Goal: Task Accomplishment & Management: Manage account settings

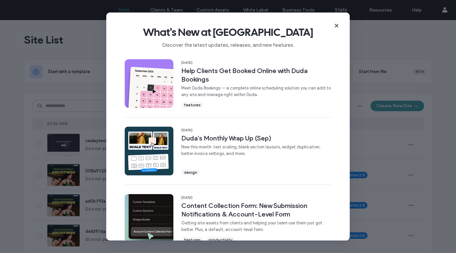
click at [336, 24] on icon at bounding box center [336, 25] width 5 height 5
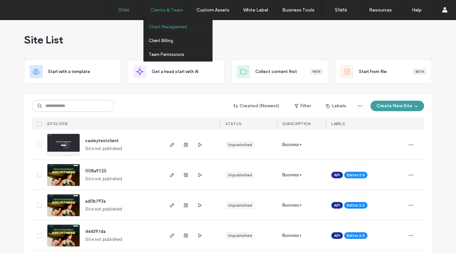
click at [175, 26] on label "Client Management" at bounding box center [168, 26] width 39 height 5
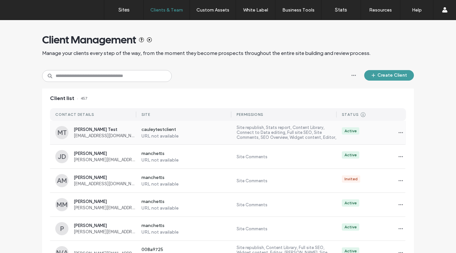
click at [189, 135] on label "URL not available" at bounding box center [187, 136] width 90 height 6
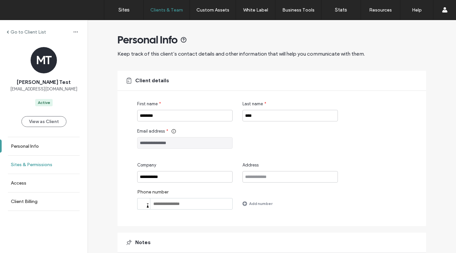
click at [39, 168] on link "Sites & Permissions" at bounding box center [44, 165] width 88 height 18
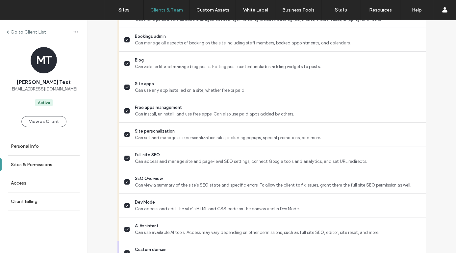
scroll to position [604, 0]
